Goal: Task Accomplishment & Management: Use online tool/utility

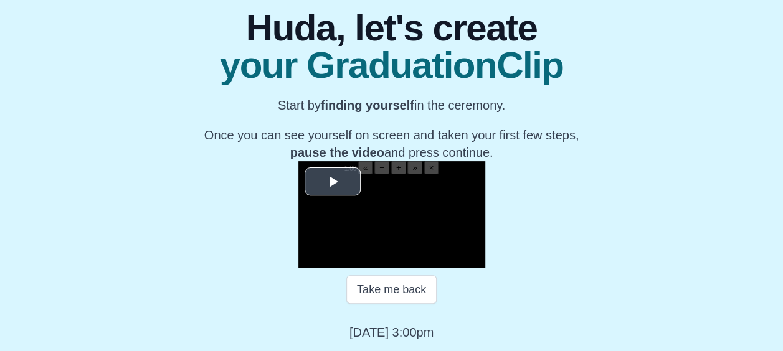
scroll to position [189, 0]
click at [332, 182] on span "Video Player" at bounding box center [332, 182] width 0 height 0
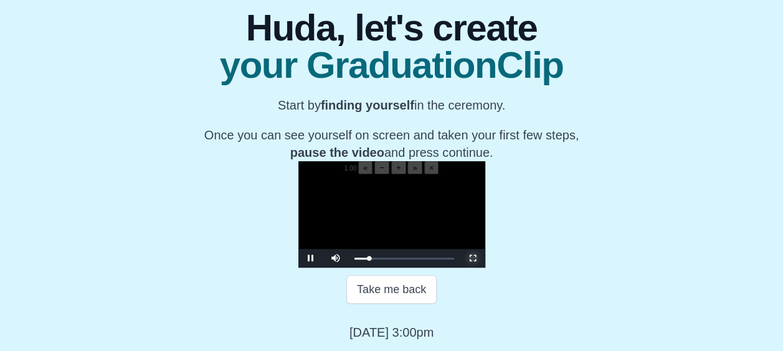
click at [473, 258] on span "Video Player" at bounding box center [473, 258] width 0 height 0
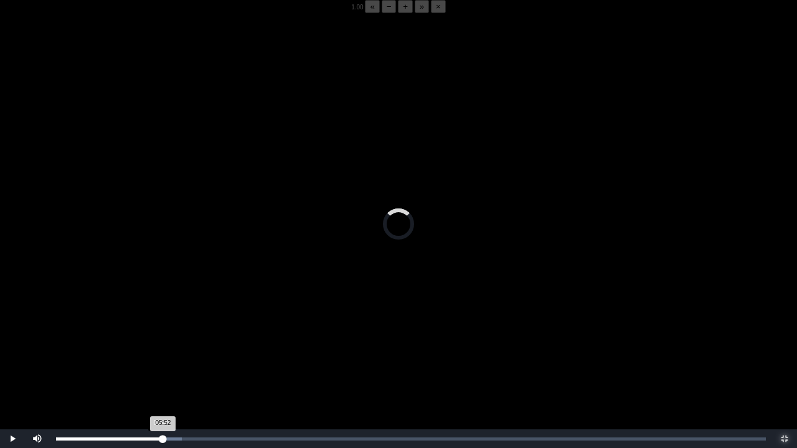
click at [161, 351] on div "05:52 Progress : 0%" at bounding box center [109, 439] width 107 height 3
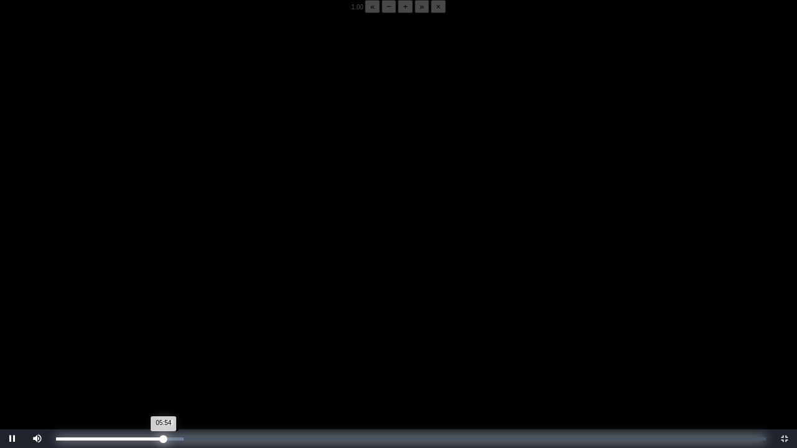
click at [162, 351] on div "05:54 Progress : 0%" at bounding box center [110, 439] width 108 height 3
click at [162, 351] on div "05:50 Progress : 0%" at bounding box center [109, 439] width 106 height 3
click at [162, 351] on div "05:48 Progress : 0%" at bounding box center [109, 439] width 106 height 3
click at [162, 351] on div "05:50 Progress : 0%" at bounding box center [109, 439] width 106 height 3
click at [162, 351] on div "05:48 Progress : 0%" at bounding box center [109, 439] width 106 height 3
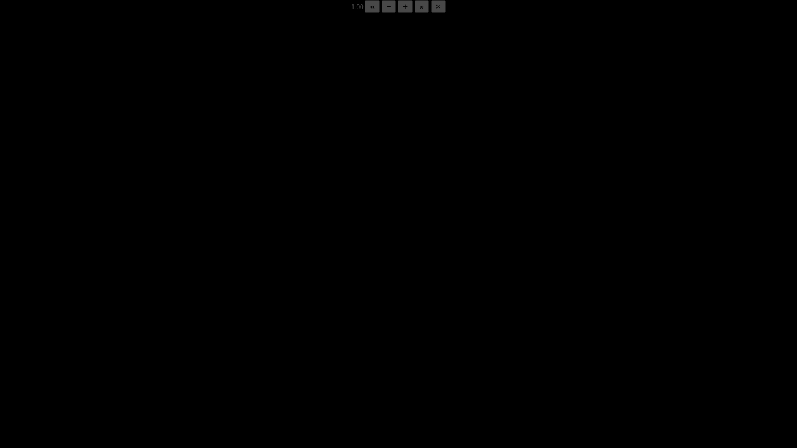
click at [162, 351] on div "05:52 Progress : 0%" at bounding box center [109, 439] width 107 height 3
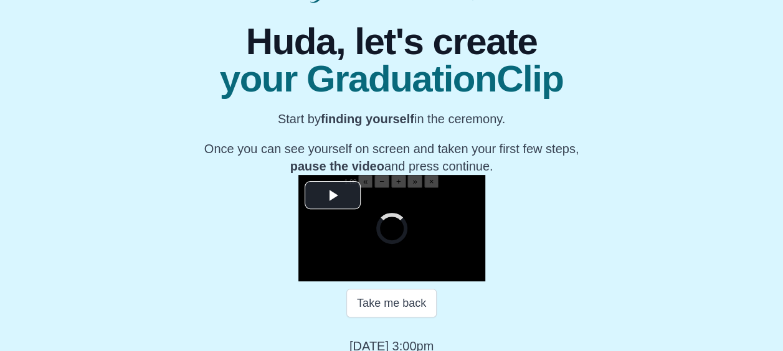
scroll to position [217, 0]
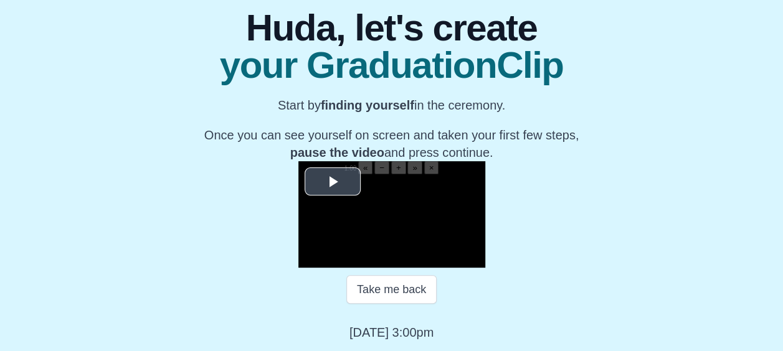
click at [332, 182] on span "Video Player" at bounding box center [332, 182] width 0 height 0
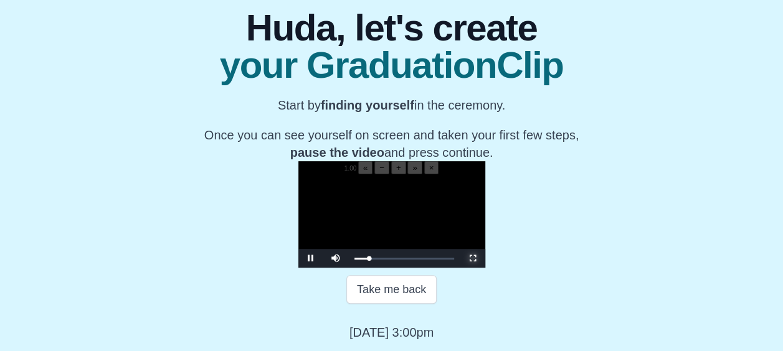
click at [473, 258] on span "Video Player" at bounding box center [473, 258] width 0 height 0
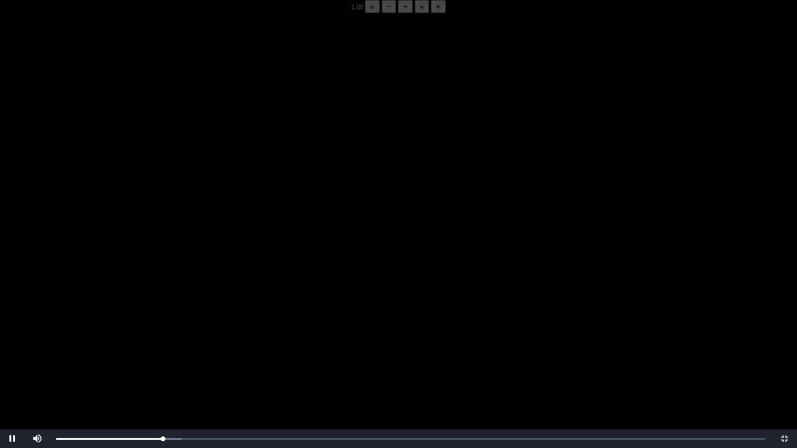
click at [382, 12] on button "−" at bounding box center [389, 6] width 15 height 13
click at [163, 351] on div "05:53 Progress : 0%" at bounding box center [109, 439] width 107 height 3
click at [162, 351] on div "05:48 Progress : 0%" at bounding box center [109, 439] width 106 height 3
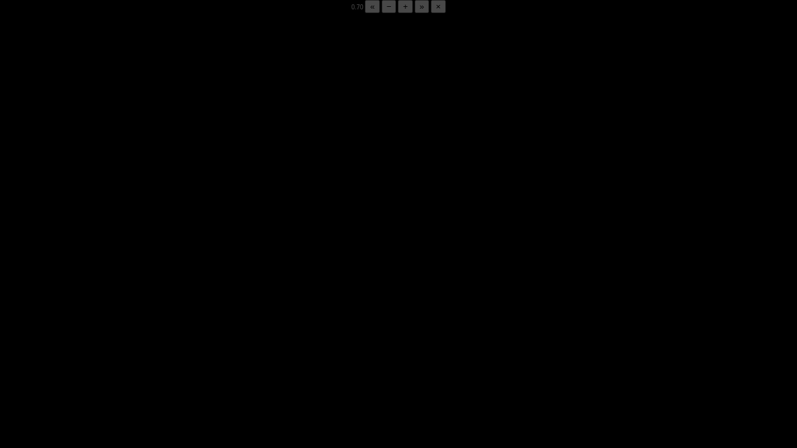
click at [162, 351] on div "05:50 Progress : 0%" at bounding box center [109, 439] width 106 height 3
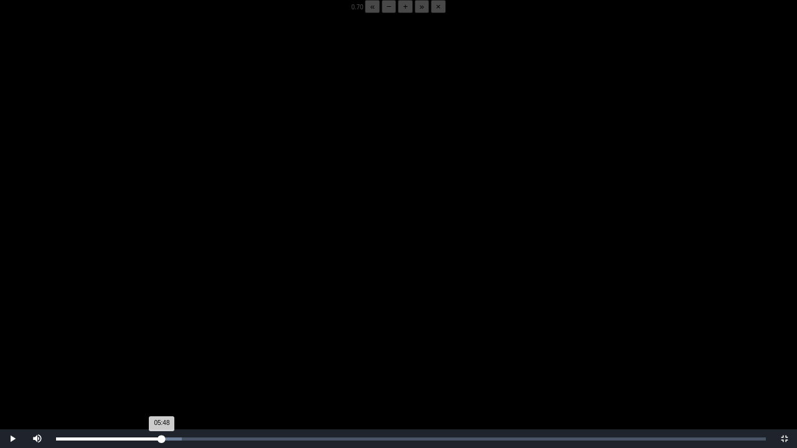
click at [162, 351] on div "05:48 Progress : 0%" at bounding box center [109, 439] width 106 height 3
click at [162, 351] on div "05:52 Progress : 0%" at bounding box center [109, 439] width 106 height 3
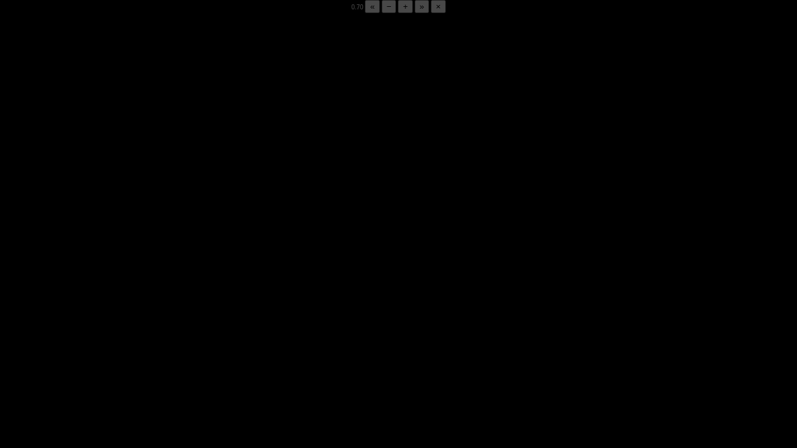
click at [162, 351] on div "05:51 Progress : 0%" at bounding box center [109, 439] width 106 height 3
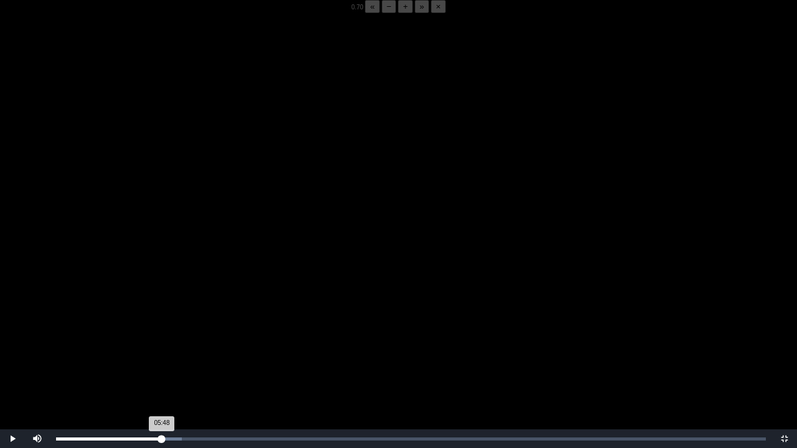
click at [162, 351] on div "05:48 Progress : 0%" at bounding box center [109, 439] width 106 height 3
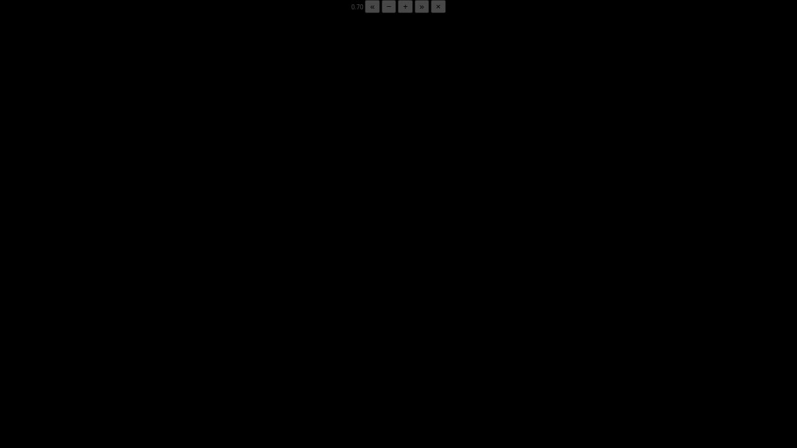
click at [162, 351] on div "05:51 Progress : 0%" at bounding box center [109, 439] width 106 height 3
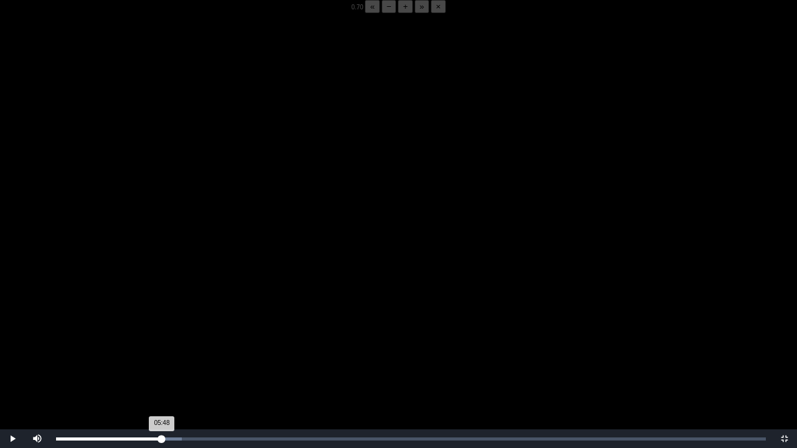
click at [162, 351] on div "05:48 Progress : 0%" at bounding box center [109, 439] width 106 height 3
click at [161, 351] on div "05:52 Progress : 0%" at bounding box center [109, 439] width 107 height 3
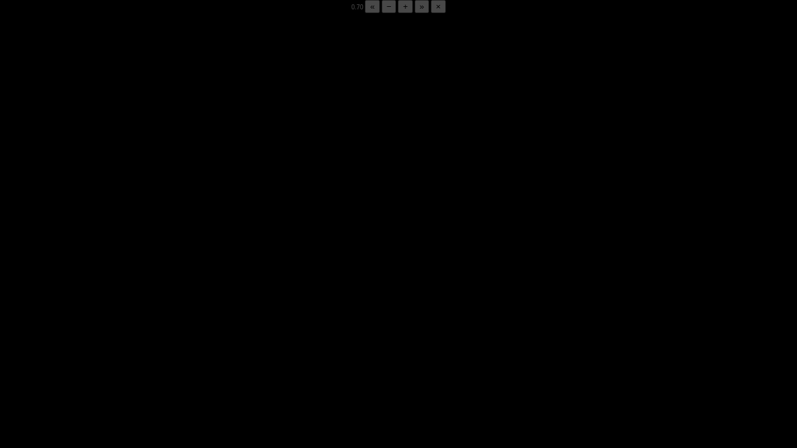
click at [161, 351] on div "05:52 Progress : 0%" at bounding box center [109, 439] width 107 height 3
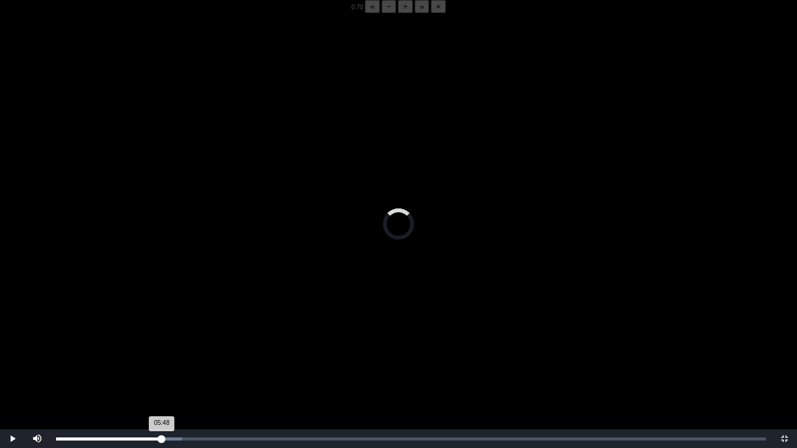
click at [161, 351] on div "05:48 Progress : 0%" at bounding box center [109, 439] width 106 height 3
click at [161, 351] on div "05:47 Progress : 0%" at bounding box center [109, 439] width 106 height 3
click at [162, 351] on div "05:45 Progress : 0%" at bounding box center [109, 439] width 106 height 3
click at [162, 351] on div "05:48 Progress : 0%" at bounding box center [109, 439] width 106 height 3
click at [162, 351] on div "05:49 Progress : 0%" at bounding box center [109, 439] width 106 height 3
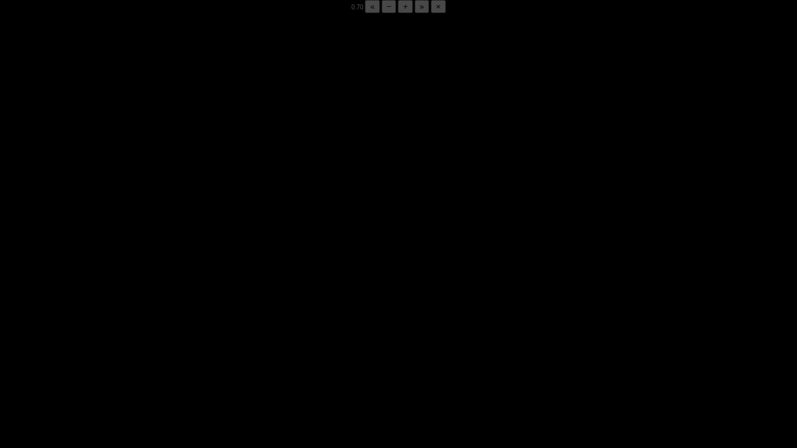
click at [162, 351] on div "05:51 Progress : 0%" at bounding box center [109, 439] width 106 height 3
click at [162, 351] on div "05:52 Progress : 0%" at bounding box center [109, 439] width 107 height 3
click at [162, 351] on div "05:51 Progress : 0%" at bounding box center [109, 439] width 106 height 3
click at [162, 351] on div "05:50 Progress : 0%" at bounding box center [109, 439] width 106 height 3
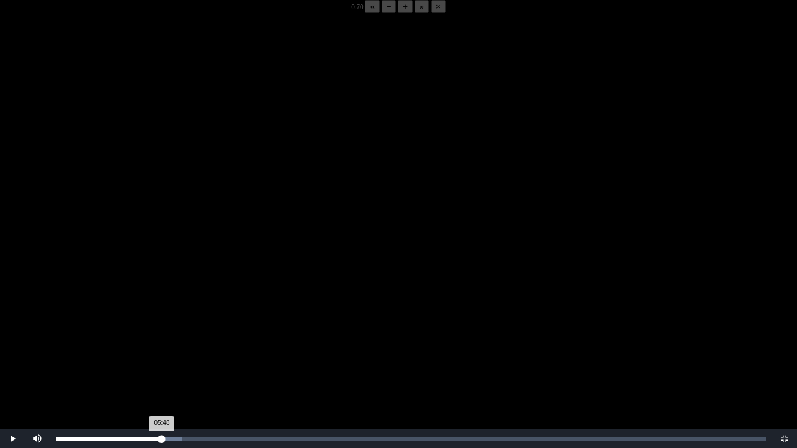
click at [162, 351] on div "05:48 Progress : 0%" at bounding box center [109, 439] width 106 height 3
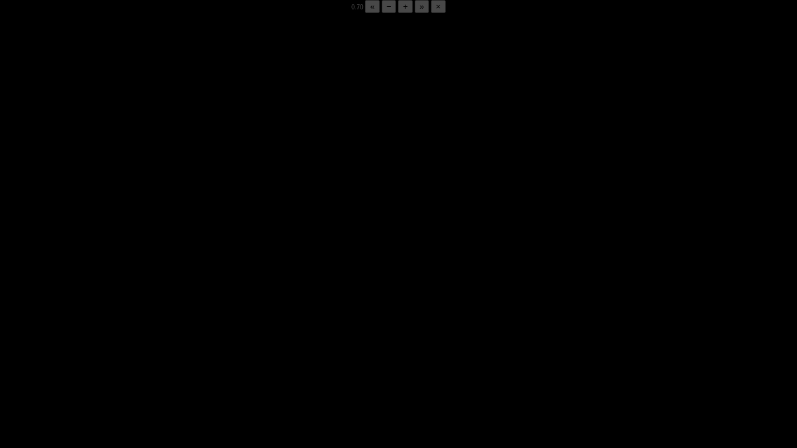
click at [162, 351] on div "05:50 Progress : 0%" at bounding box center [109, 439] width 106 height 3
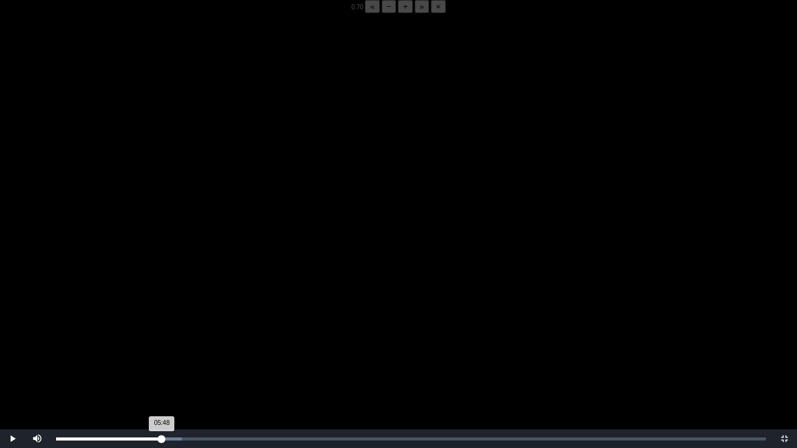
click at [162, 351] on div "05:48 Progress : 0%" at bounding box center [109, 439] width 106 height 3
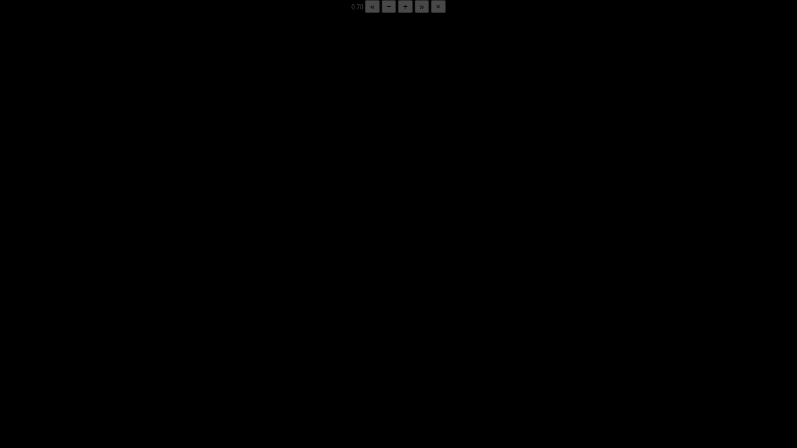
click at [162, 351] on div "05:50 Progress : 0%" at bounding box center [109, 439] width 106 height 3
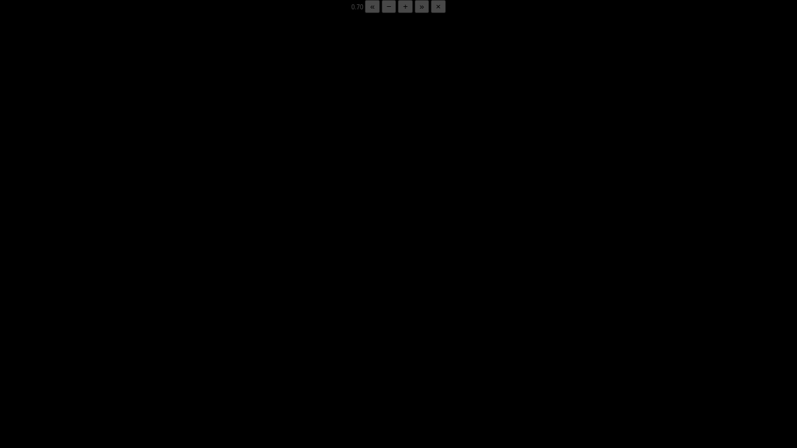
click at [162, 351] on div "05:51 Progress : 0%" at bounding box center [109, 439] width 106 height 3
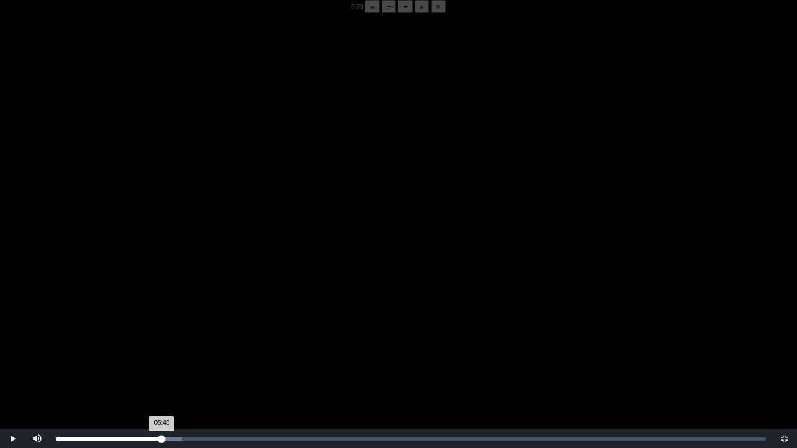
click at [162, 351] on div "05:48 Progress : 0%" at bounding box center [109, 439] width 106 height 3
click at [162, 351] on div "05:50 Progress : 0%" at bounding box center [109, 439] width 106 height 3
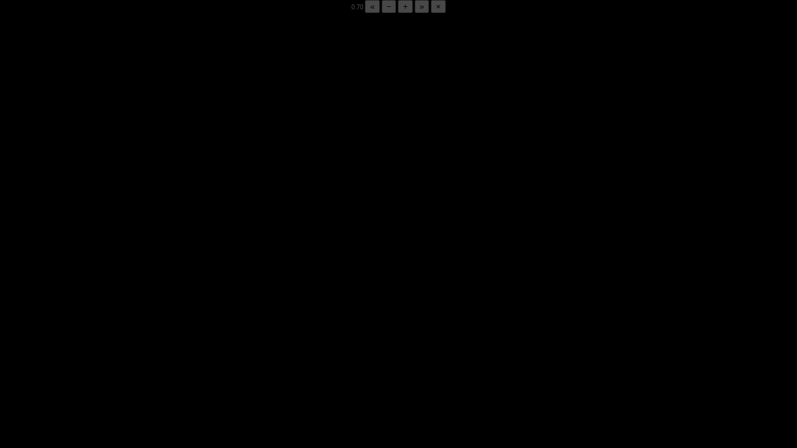
click at [162, 351] on div "05:50 Progress : 0%" at bounding box center [109, 439] width 106 height 3
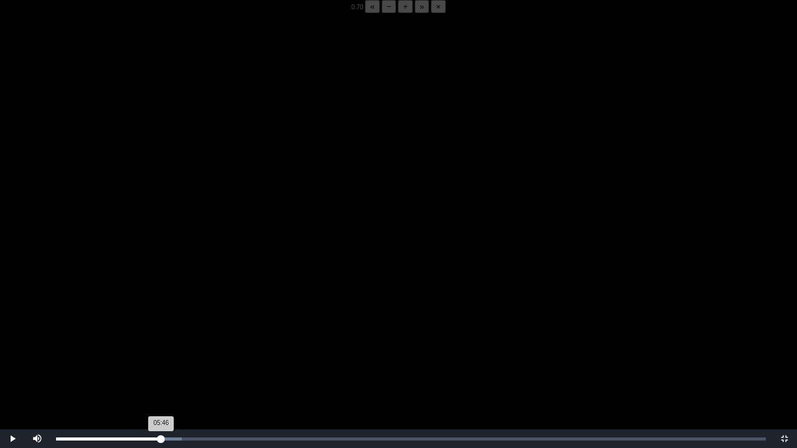
click at [161, 351] on div "05:46 Progress : 0%" at bounding box center [108, 439] width 105 height 3
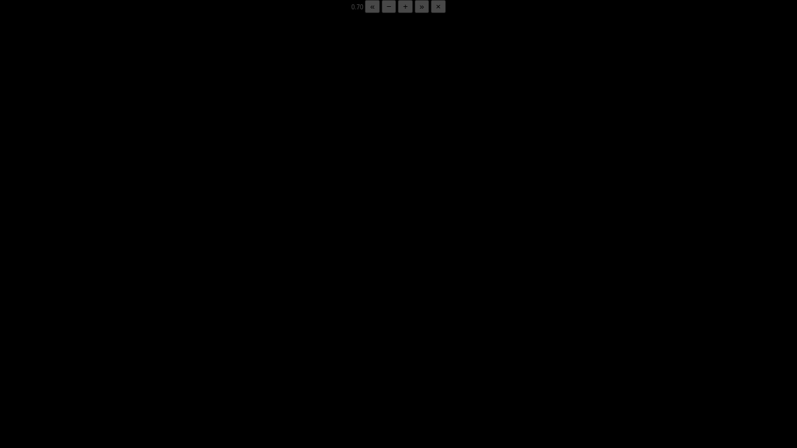
click at [161, 351] on div "05:49 Progress : 0%" at bounding box center [109, 439] width 106 height 3
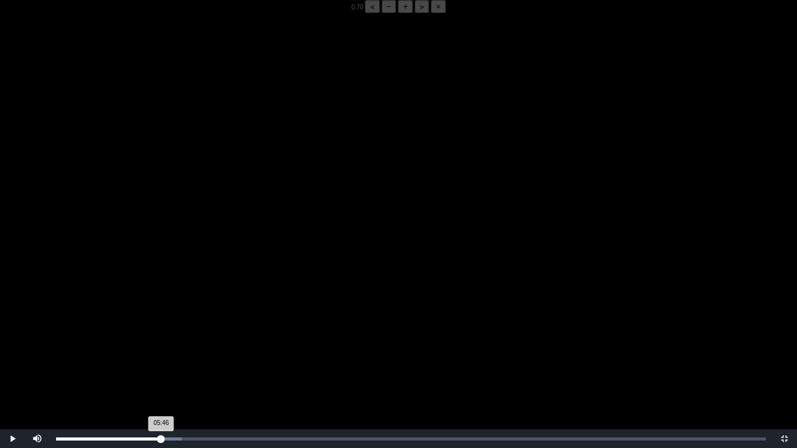
click at [161, 351] on div "05:46 Progress : 0%" at bounding box center [108, 439] width 105 height 3
click at [161, 351] on div "05:46 Progress : 0%" at bounding box center [109, 439] width 106 height 3
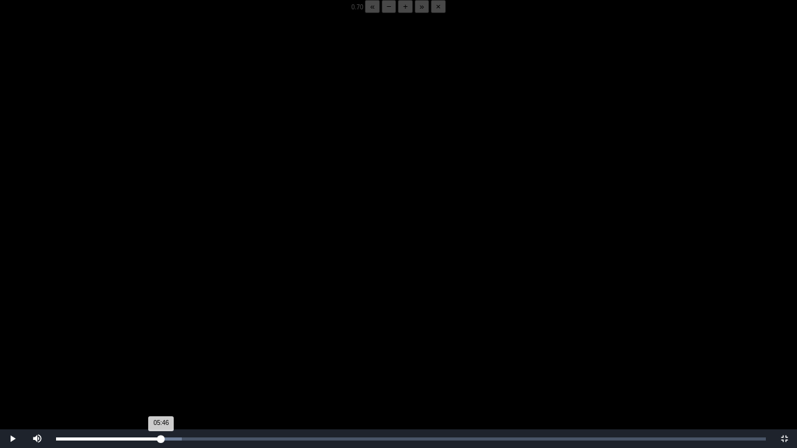
click at [161, 351] on div "05:46 Progress : 0%" at bounding box center [108, 439] width 105 height 3
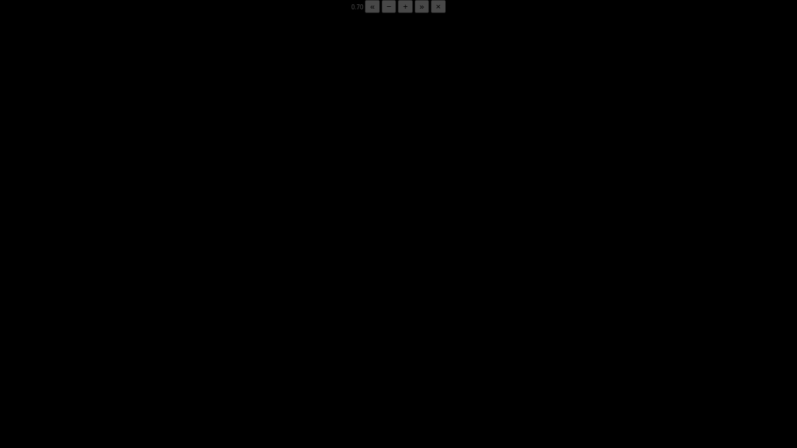
click at [161, 351] on div "05:49 Progress : 0%" at bounding box center [109, 439] width 106 height 3
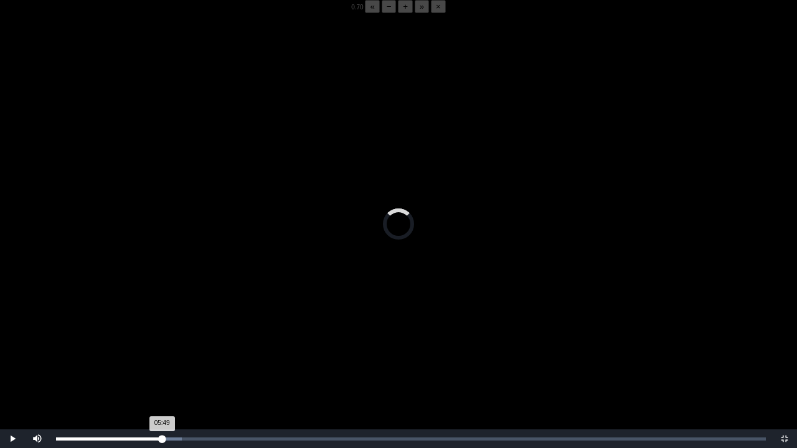
click at [161, 351] on div "05:49 Progress : 0%" at bounding box center [109, 439] width 106 height 3
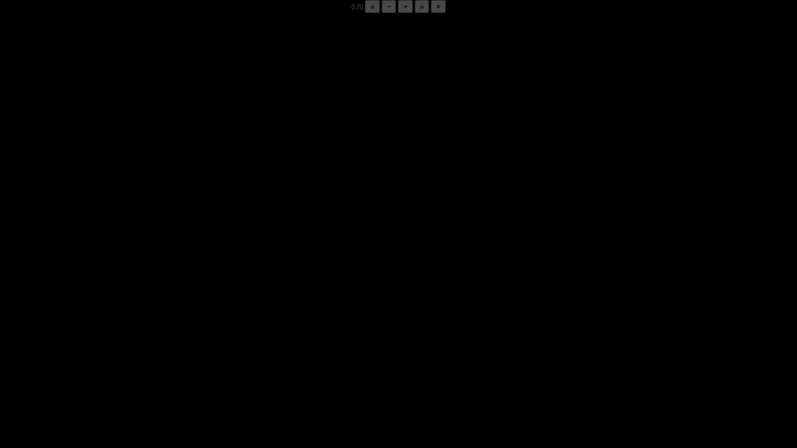
click at [161, 351] on div "05:52 Progress : 0%" at bounding box center [109, 439] width 107 height 3
click at [161, 351] on div "05:49 Progress : 0%" at bounding box center [109, 439] width 106 height 3
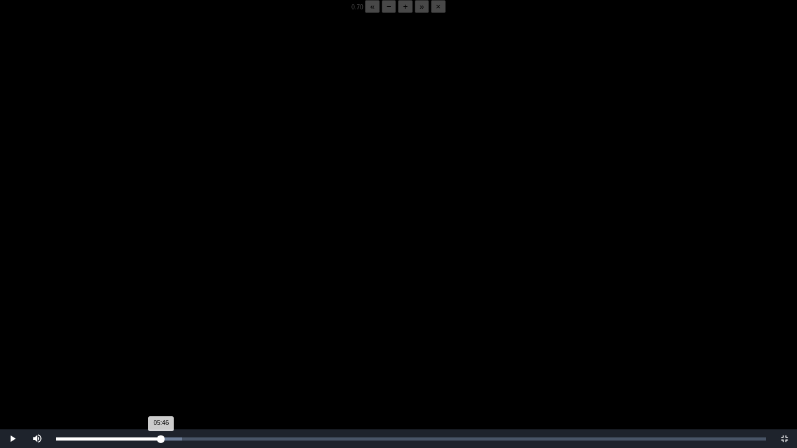
click at [161, 351] on div "05:46 Progress : 0%" at bounding box center [108, 439] width 105 height 3
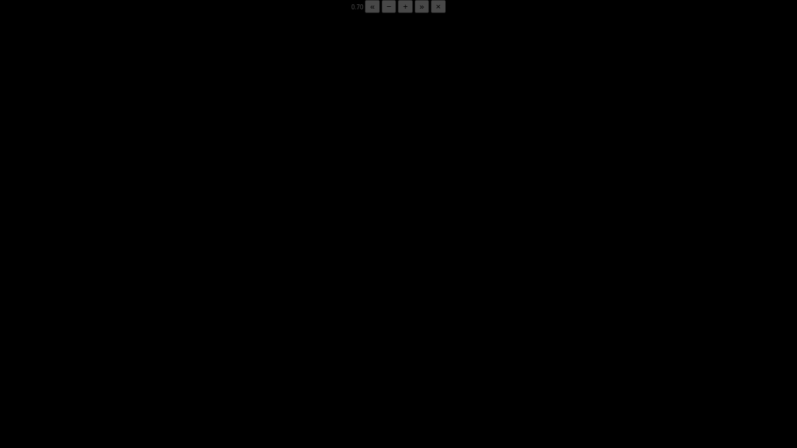
click at [161, 351] on div "05:51 Progress : 0%" at bounding box center [109, 439] width 106 height 3
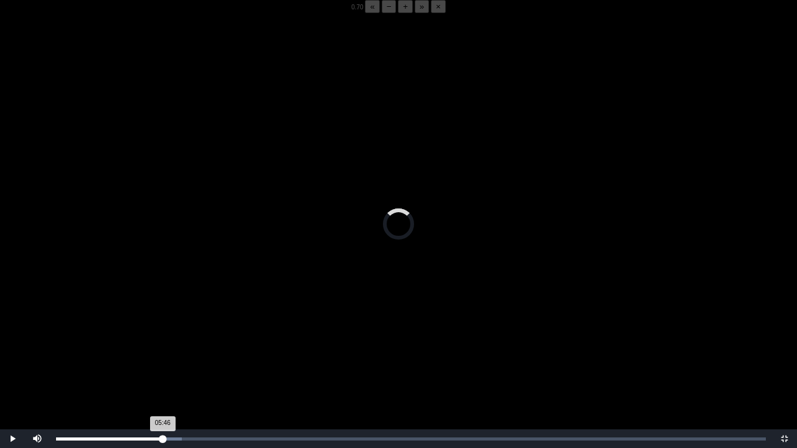
click at [161, 351] on div "05:46 Progress : 0%" at bounding box center [109, 439] width 106 height 3
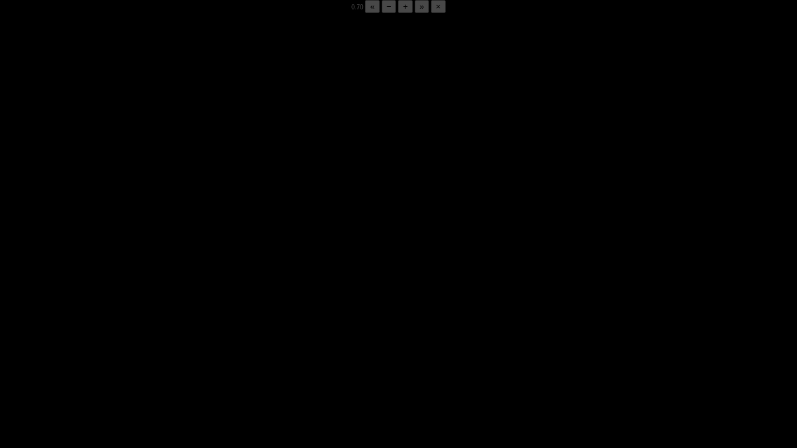
click at [161, 351] on div "05:48 Progress : 0%" at bounding box center [109, 439] width 106 height 3
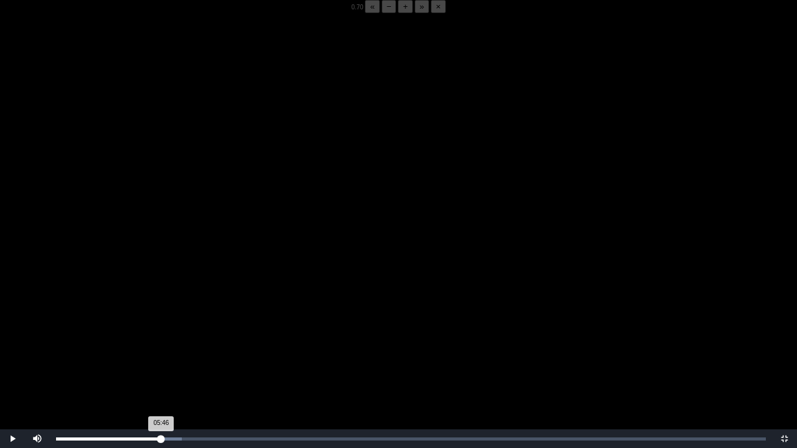
click at [161, 351] on div "05:46 Progress : 0%" at bounding box center [108, 439] width 105 height 3
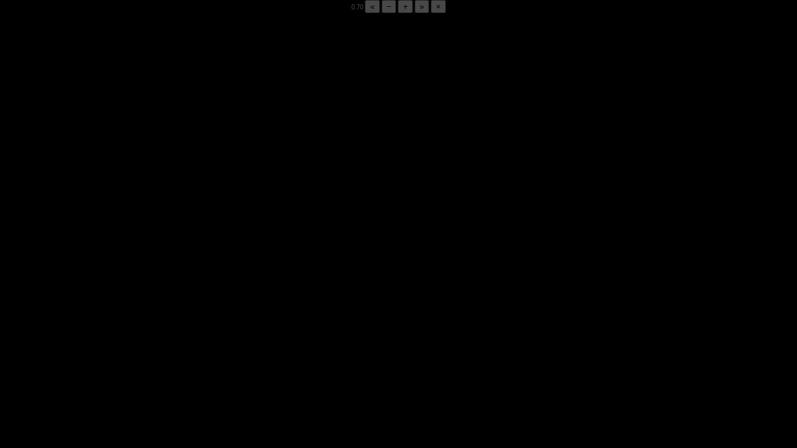
click at [161, 351] on div "05:50 Progress : 0%" at bounding box center [109, 439] width 106 height 3
click at [161, 351] on div "05:49 Progress : 0%" at bounding box center [109, 439] width 106 height 3
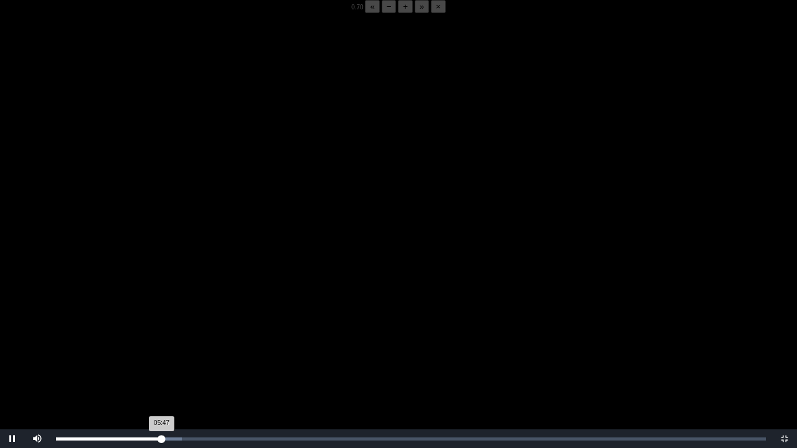
click at [161, 351] on div "05:47 Progress : 0%" at bounding box center [109, 439] width 106 height 3
click at [161, 351] on div "05:49 Progress : 0%" at bounding box center [109, 439] width 106 height 3
click at [162, 351] on div "05:49 Progress : 0%" at bounding box center [109, 439] width 106 height 3
click at [161, 351] on div "05:44 Progress : 0%" at bounding box center [108, 439] width 105 height 3
click at [161, 351] on div "05:46 Progress : 0%" at bounding box center [108, 439] width 105 height 3
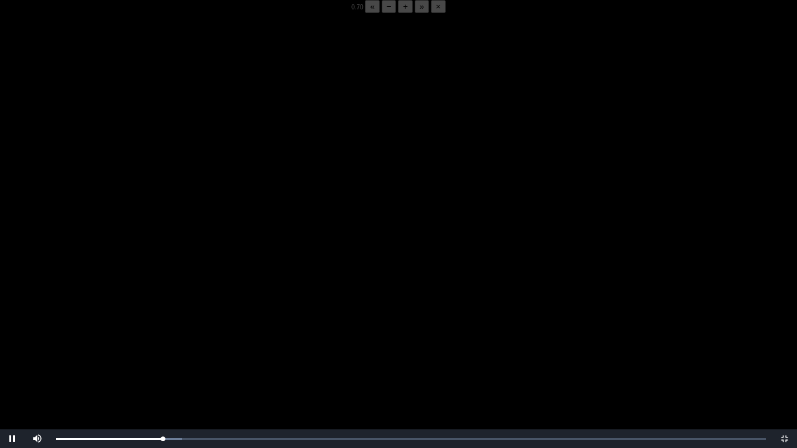
click at [398, 13] on button "+" at bounding box center [405, 6] width 15 height 13
click at [162, 351] on div "05:48 Progress : 0%" at bounding box center [109, 439] width 106 height 3
click at [162, 351] on div "05:53 Progress : 0%" at bounding box center [109, 439] width 107 height 3
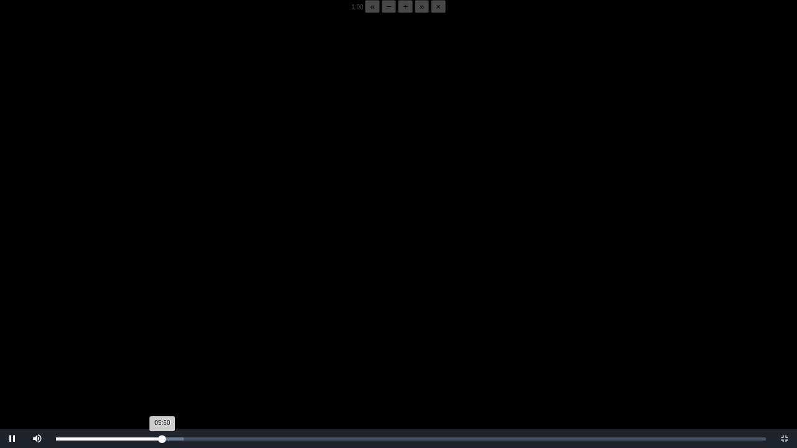
click at [162, 351] on div "05:50 Progress : 0%" at bounding box center [109, 439] width 106 height 3
click at [162, 351] on div "05:48 Progress : 0%" at bounding box center [109, 439] width 106 height 3
click at [145, 351] on video "Video Player" at bounding box center [398, 237] width 797 height 448
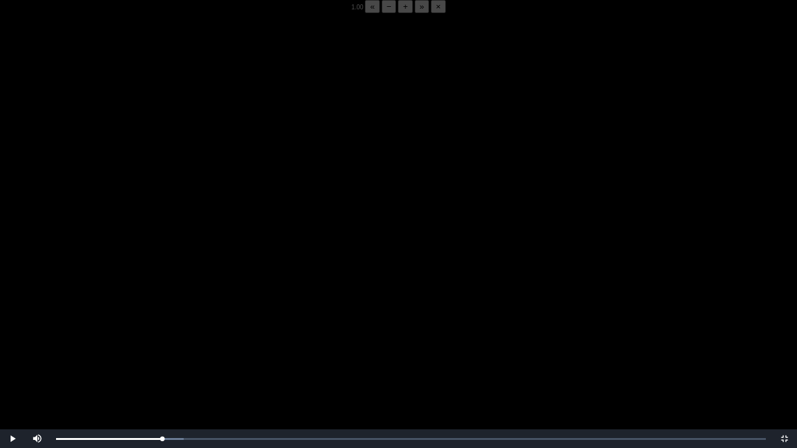
click at [154, 351] on video "Video Player" at bounding box center [398, 237] width 797 height 448
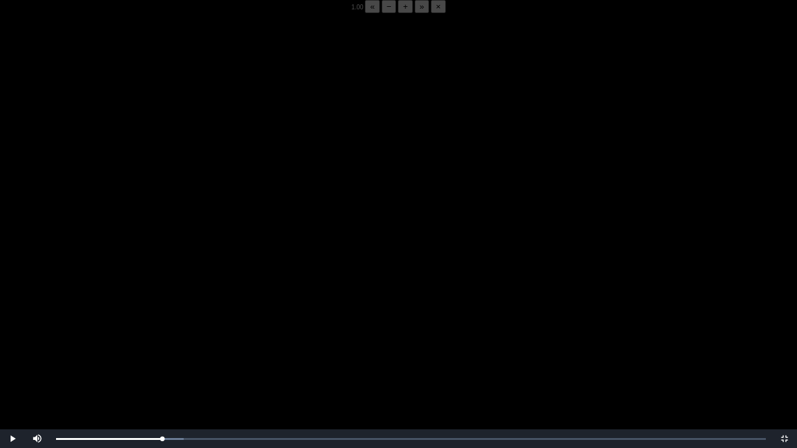
click at [154, 351] on video "Video Player" at bounding box center [398, 237] width 797 height 448
click at [163, 351] on div "05:54 Progress : 0%" at bounding box center [110, 439] width 108 height 3
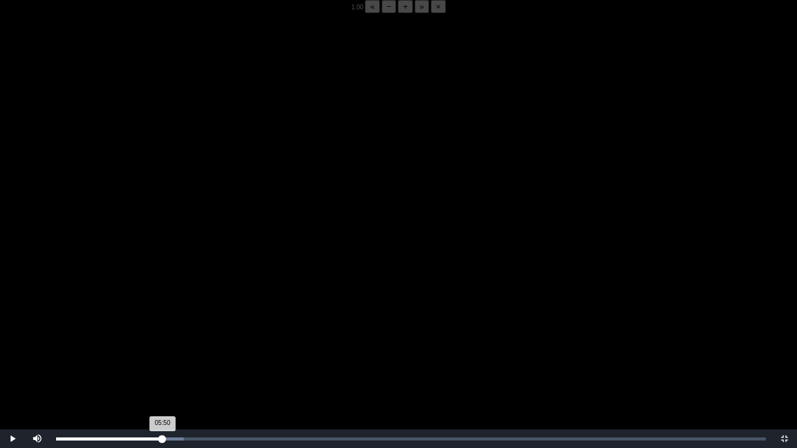
click at [163, 351] on div "05:50 Progress : 0%" at bounding box center [109, 439] width 106 height 3
click at [163, 351] on div "05:51 Progress : 0%" at bounding box center [109, 439] width 106 height 3
click at [174, 351] on div "Loaded : 0% 06:29 06:05 Progress : 0%" at bounding box center [411, 439] width 710 height 3
click at [174, 351] on div "06:30 Progress : 0%" at bounding box center [115, 439] width 118 height 3
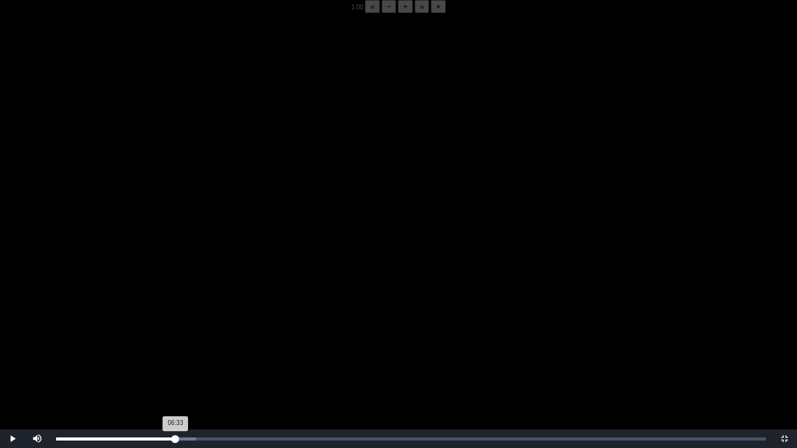
click at [176, 351] on div "06:33 Progress : 0%" at bounding box center [116, 439] width 120 height 3
click at [174, 351] on div "06:36 Progress : 0%" at bounding box center [116, 439] width 120 height 3
click at [187, 351] on div "07:13 Progress : 0%" at bounding box center [121, 439] width 131 height 3
click at [186, 351] on div "07:06 Progress : 0%" at bounding box center [121, 439] width 130 height 3
click at [184, 351] on div "Loaded : 0% 07:02 07:19 Progress : 0%" at bounding box center [411, 439] width 722 height 19
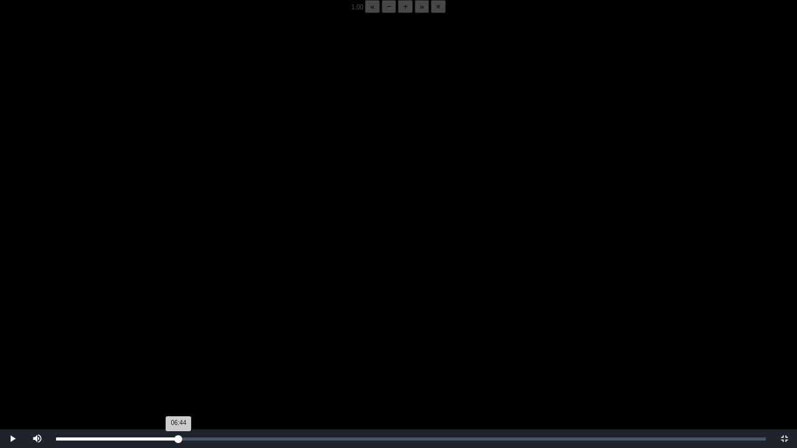
click at [179, 351] on div "Loaded : 0% 06:44 06:44 Progress : 0%" at bounding box center [411, 439] width 710 height 3
click at [181, 351] on div "06:54 Progress : 0%" at bounding box center [119, 439] width 126 height 3
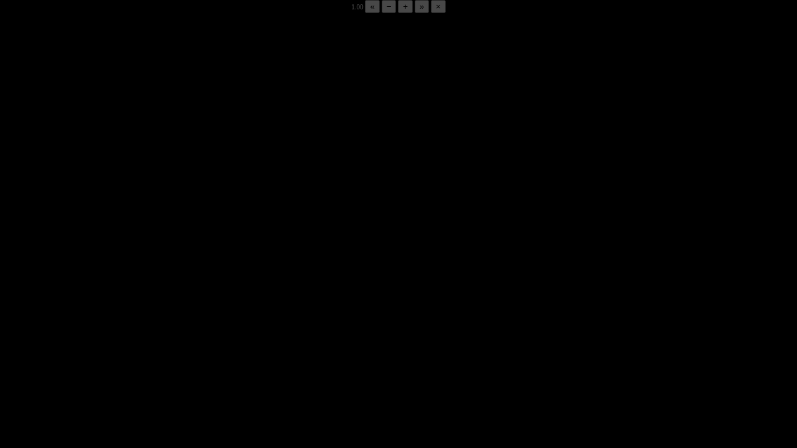
click at [181, 351] on div "06:54 Progress : 0%" at bounding box center [119, 439] width 126 height 3
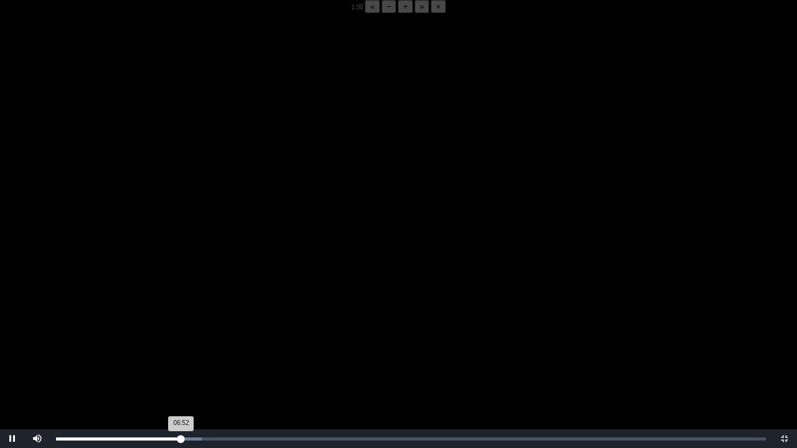
click at [181, 351] on div "06:52 Progress : 0%" at bounding box center [118, 439] width 125 height 3
click at [181, 351] on div "06:50 Progress : 0%" at bounding box center [118, 439] width 125 height 3
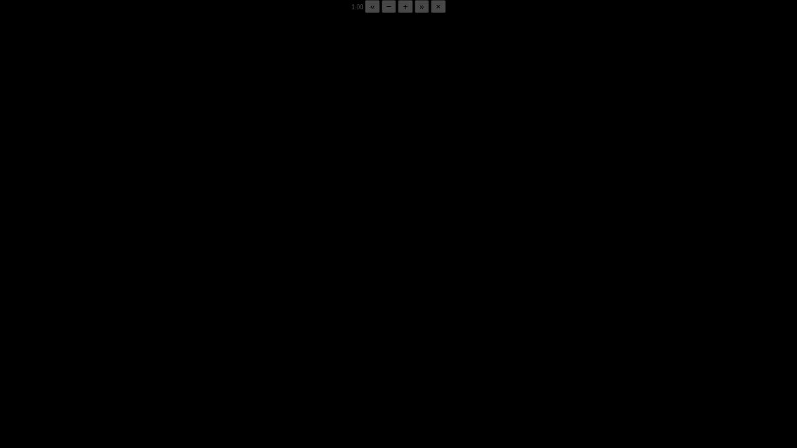
click at [181, 351] on div "06:52 Progress : 0%" at bounding box center [118, 439] width 125 height 3
click at [181, 351] on div "06:54 Progress : 0%" at bounding box center [119, 439] width 126 height 3
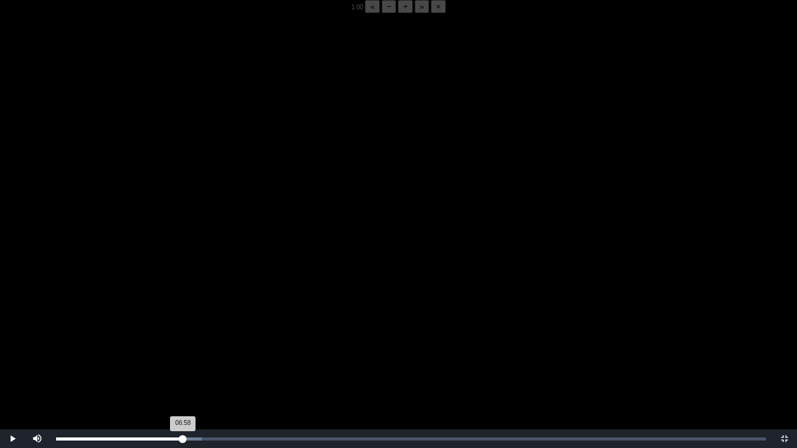
click at [183, 351] on div "Loaded : 0% 06:56 06:58 Progress : 0%" at bounding box center [411, 439] width 722 height 19
click at [182, 351] on div "06:56 Progress : 0%" at bounding box center [119, 439] width 126 height 3
